Goal: Task Accomplishment & Management: Manage account settings

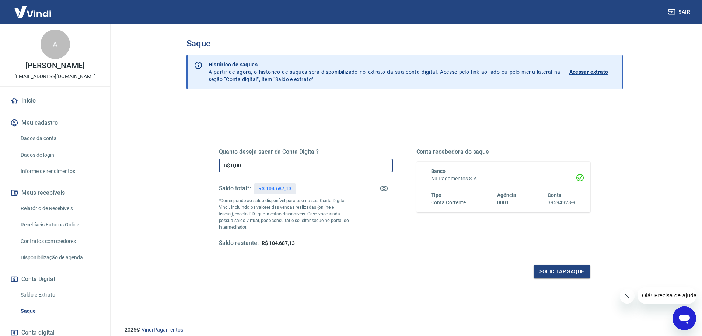
click at [257, 166] on input "R$ 0,00" at bounding box center [306, 165] width 174 height 14
type input "R$ 100.000,00"
drag, startPoint x: 626, startPoint y: 296, endPoint x: 1210, endPoint y: 582, distance: 650.3
click at [626, 296] on icon "Fechar mensagem da empresa" at bounding box center [627, 296] width 6 height 6
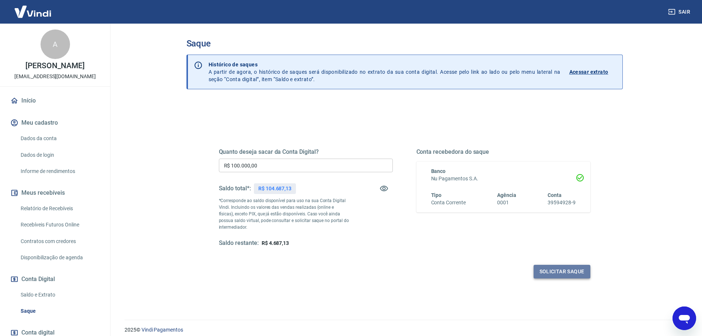
click at [564, 271] on button "Solicitar saque" at bounding box center [562, 272] width 57 height 14
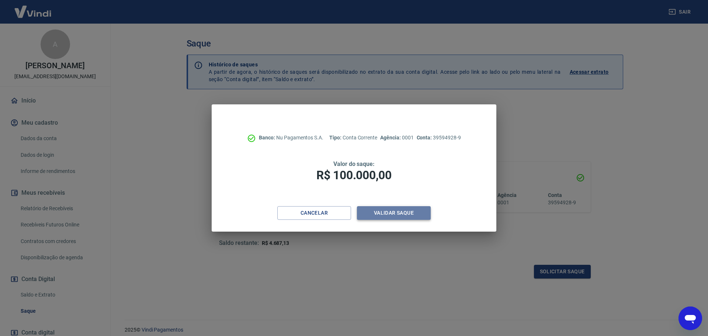
click at [395, 211] on button "Validar saque" at bounding box center [394, 213] width 74 height 14
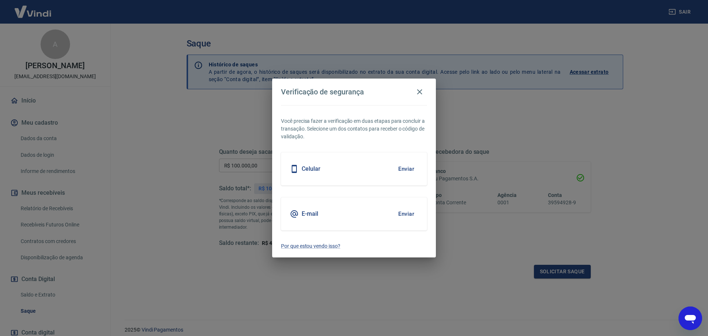
click at [405, 211] on button "Enviar" at bounding box center [406, 213] width 24 height 15
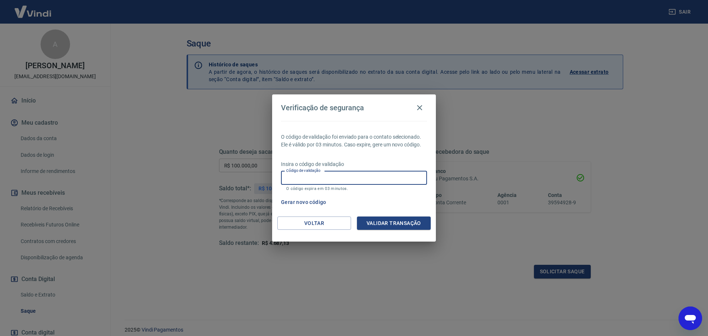
click at [380, 176] on input "Código de validação" at bounding box center [354, 178] width 146 height 14
type input "995456"
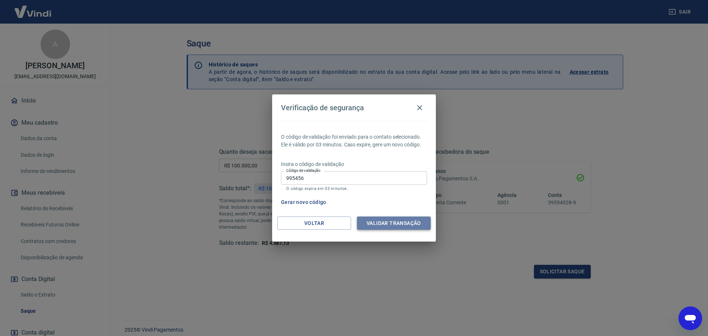
click at [390, 225] on button "Validar transação" at bounding box center [394, 223] width 74 height 14
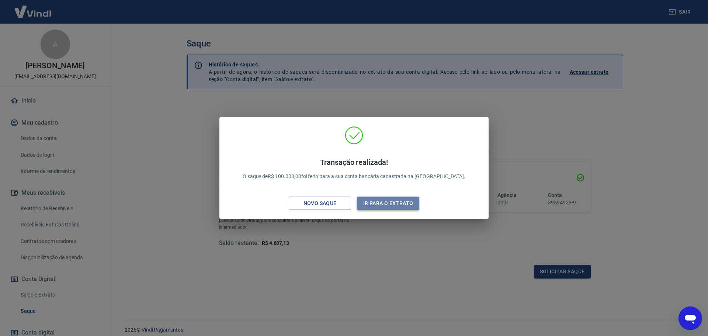
click at [397, 205] on button "Ir para o extrato" at bounding box center [388, 203] width 62 height 14
